Goal: Information Seeking & Learning: Learn about a topic

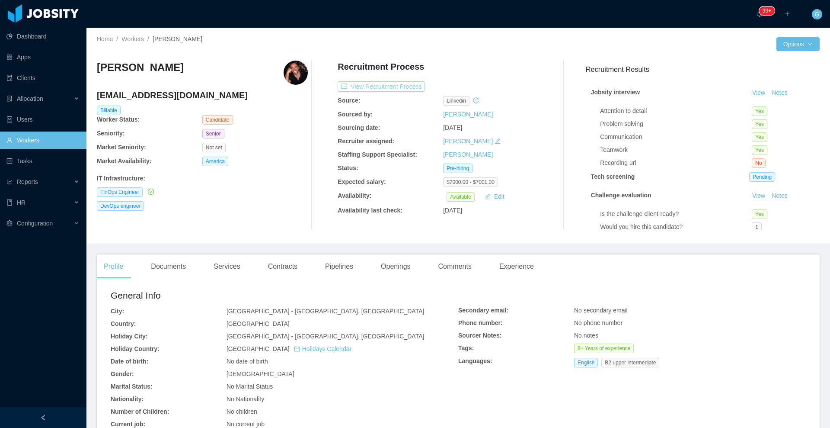
click at [359, 83] on button "View Recruitment Process" at bounding box center [381, 86] width 87 height 10
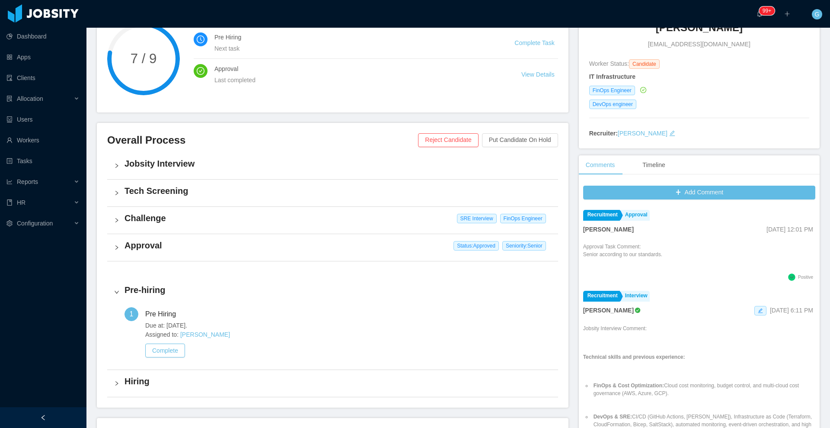
scroll to position [104, 0]
click at [208, 254] on div "Approval Status: Approved Seniority: Senior" at bounding box center [332, 247] width 451 height 27
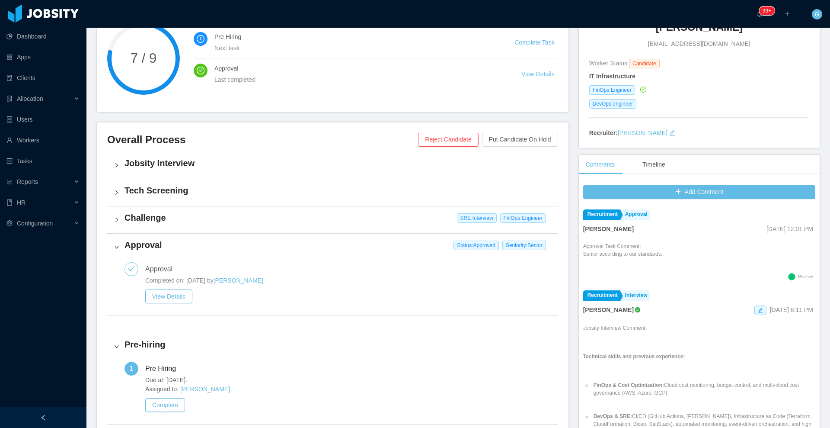
click at [290, 219] on h4 "Challenge" at bounding box center [338, 217] width 427 height 12
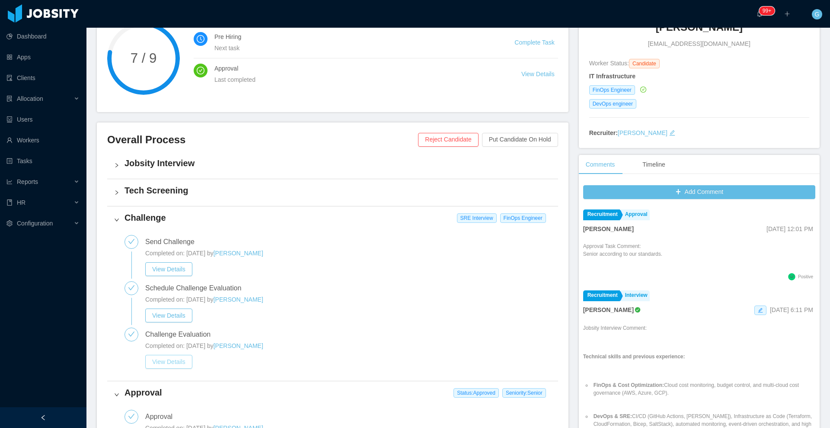
click at [185, 364] on button "View Details" at bounding box center [168, 362] width 47 height 14
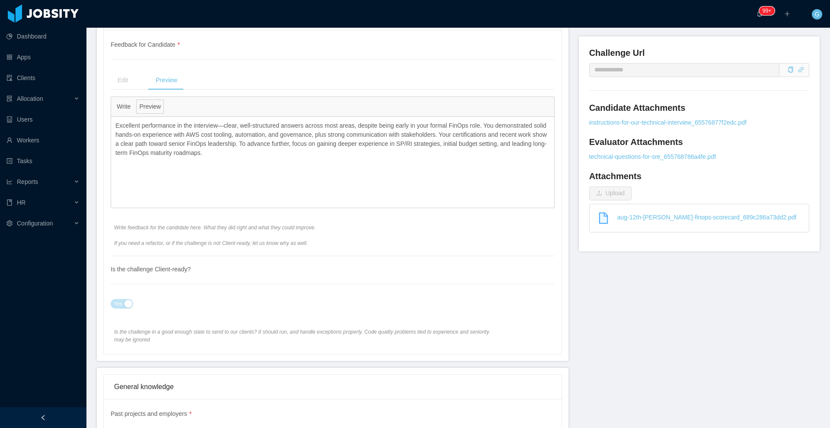
scroll to position [298, 0]
click at [729, 221] on link "aug-12th-[PERSON_NAME]-finops-scorecard_689c286a73dd2.pdf" at bounding box center [703, 217] width 212 height 19
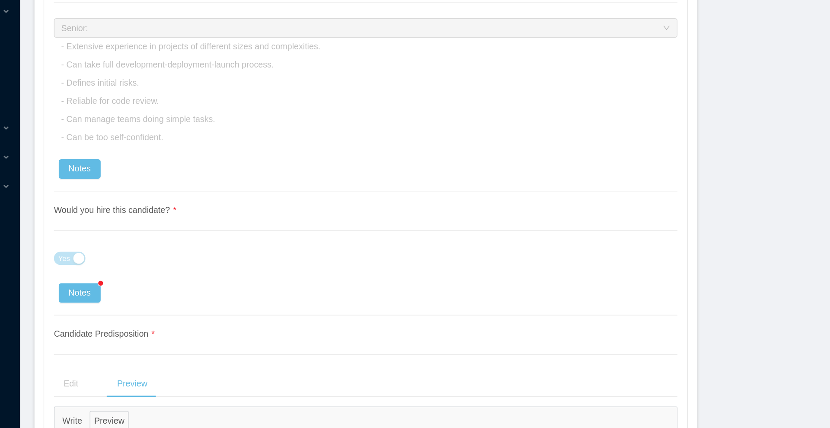
scroll to position [1892, 0]
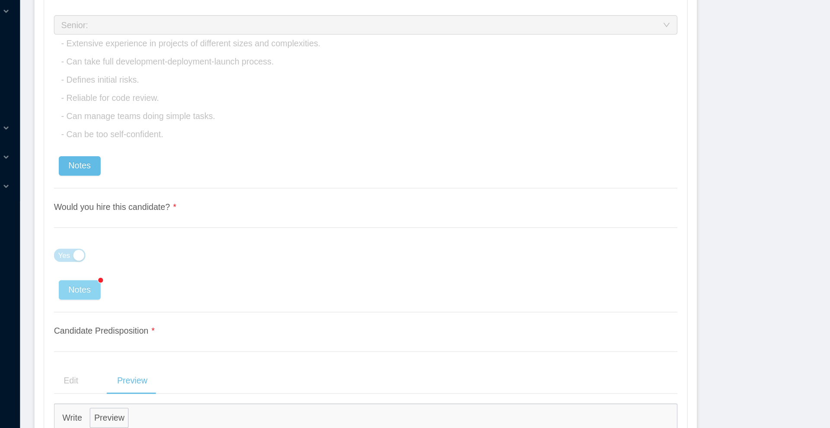
click at [127, 298] on button "Notes" at bounding box center [129, 297] width 30 height 14
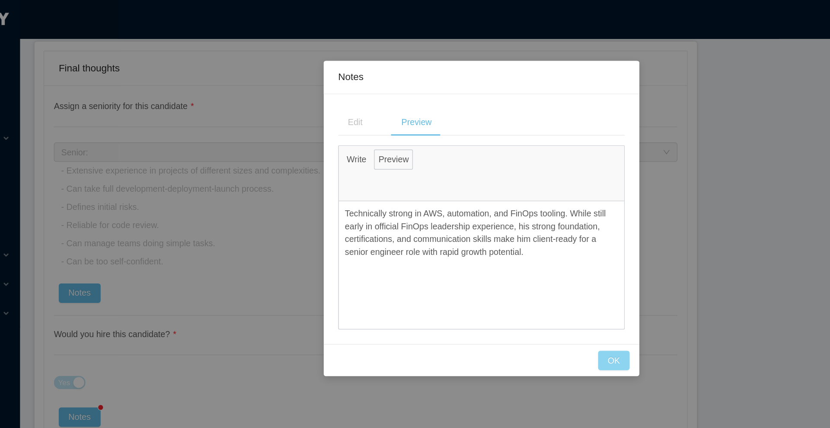
click at [513, 259] on button "OK" at bounding box center [509, 257] width 22 height 14
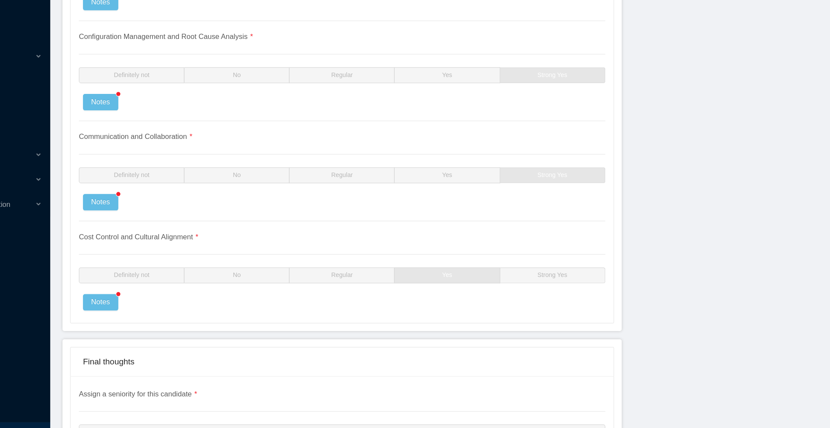
scroll to position [1579, 0]
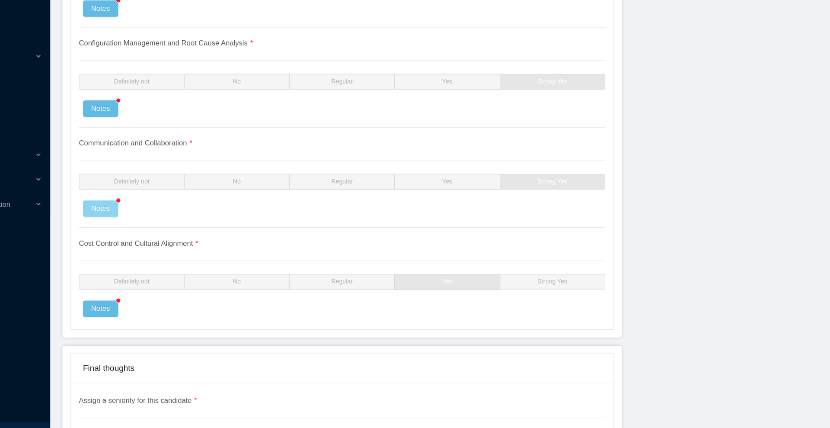
click at [129, 223] on button "Notes" at bounding box center [129, 227] width 30 height 14
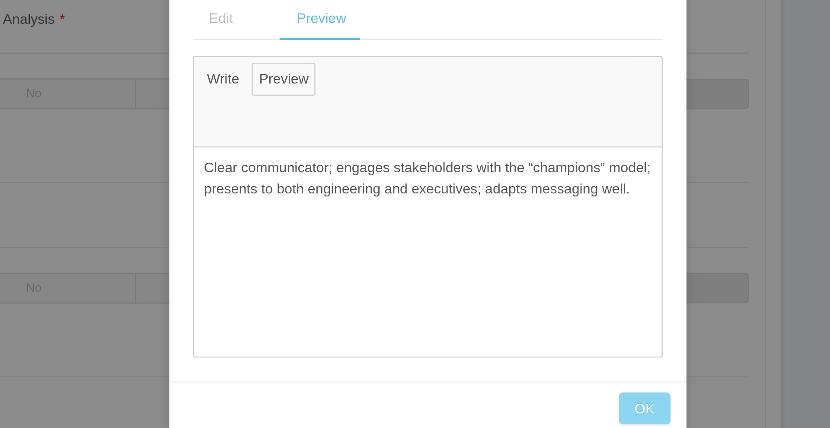
click at [512, 255] on button "OK" at bounding box center [509, 257] width 22 height 14
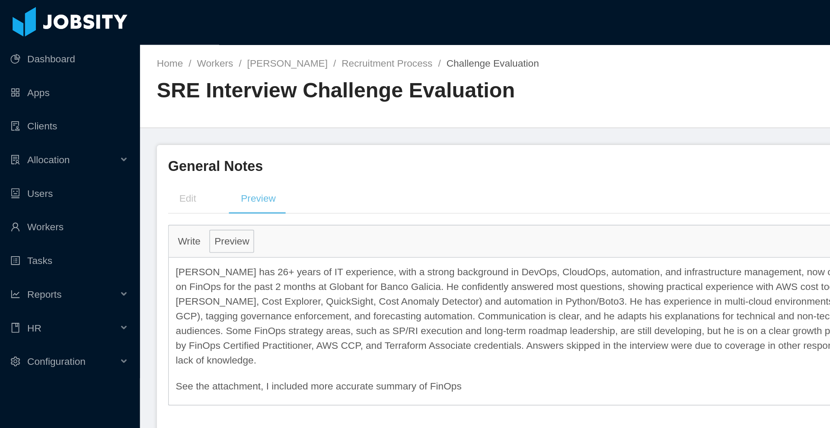
scroll to position [10, 0]
